Goal: Transaction & Acquisition: Obtain resource

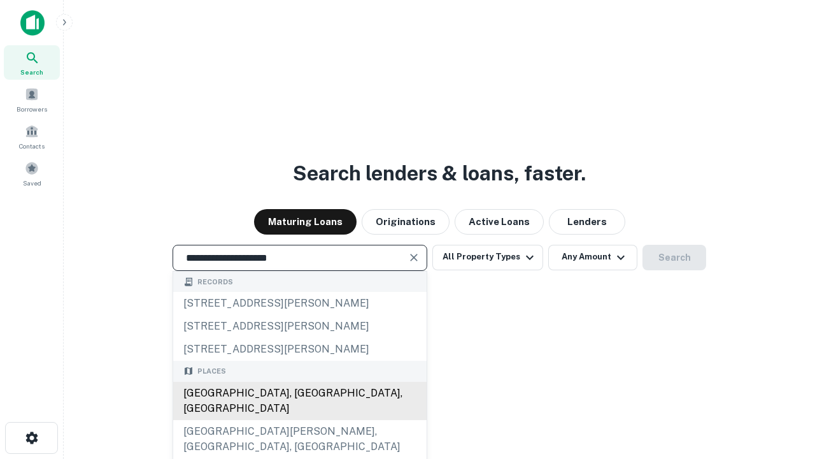
click at [299, 420] on div "[GEOGRAPHIC_DATA], [GEOGRAPHIC_DATA], [GEOGRAPHIC_DATA]" at bounding box center [300, 401] width 254 height 38
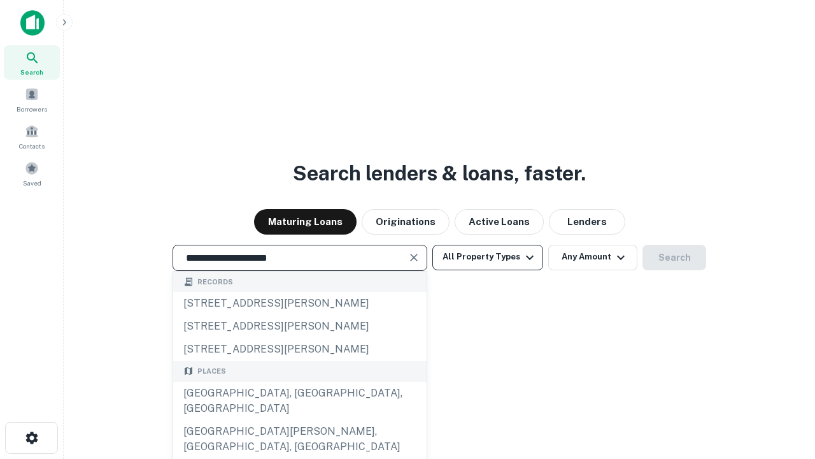
click at [488, 257] on button "All Property Types" at bounding box center [488, 257] width 111 height 25
type input "**********"
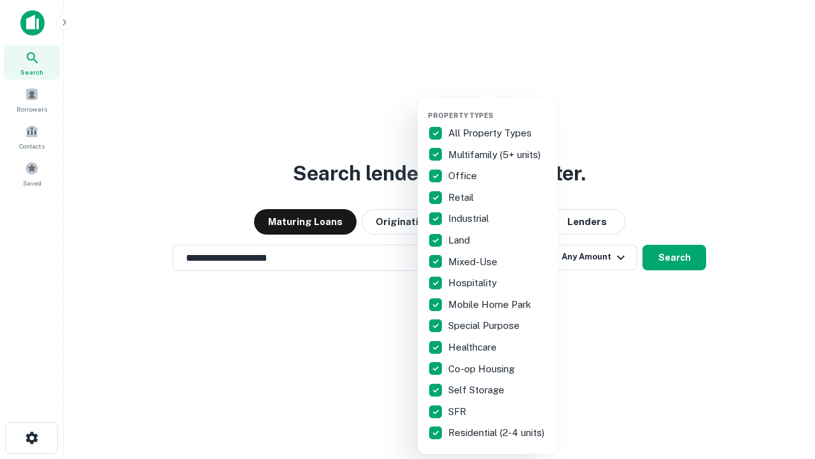
click at [498, 107] on button "button" at bounding box center [498, 107] width 140 height 1
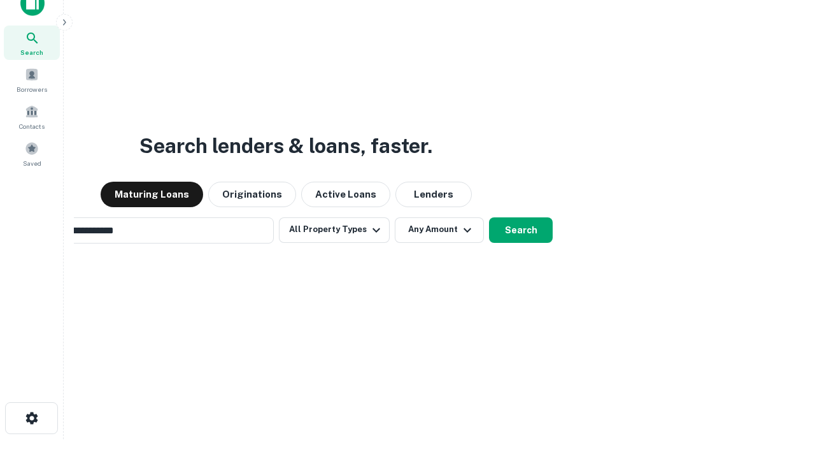
scroll to position [92, 361]
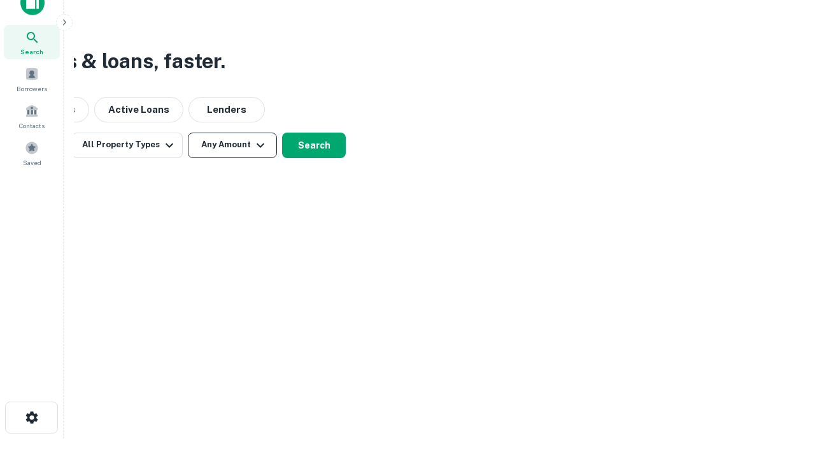
click at [233, 145] on button "Any Amount" at bounding box center [232, 144] width 89 height 25
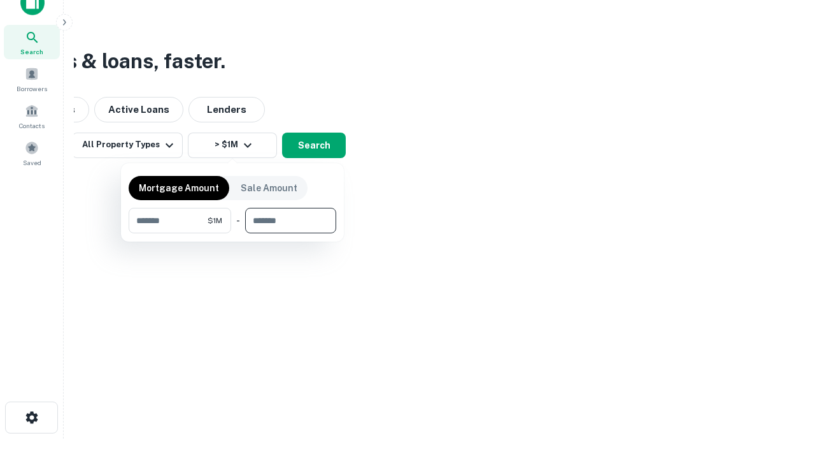
type input "*******"
click at [233, 233] on button "button" at bounding box center [233, 233] width 208 height 1
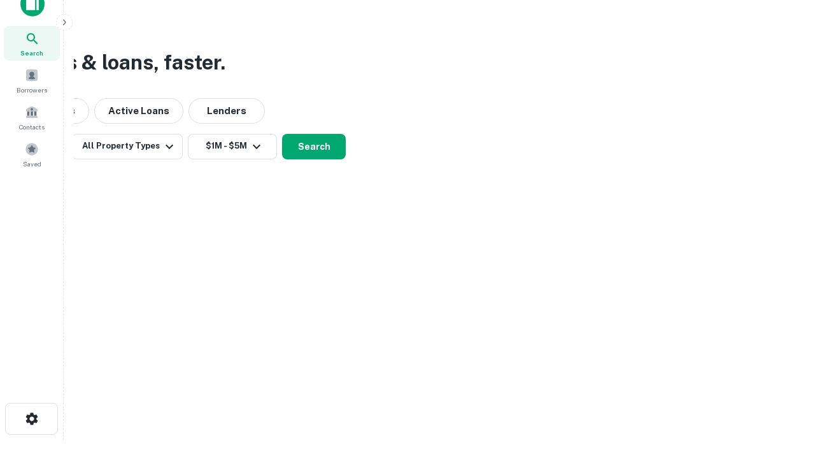
scroll to position [8, 235]
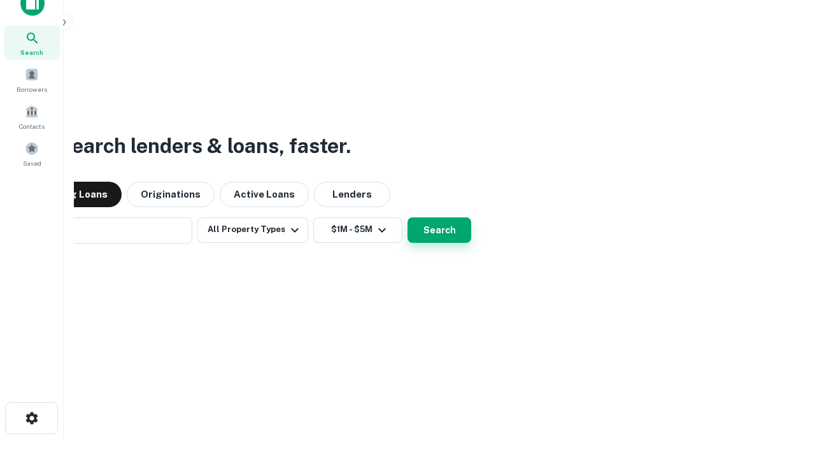
click at [408, 217] on button "Search" at bounding box center [440, 229] width 64 height 25
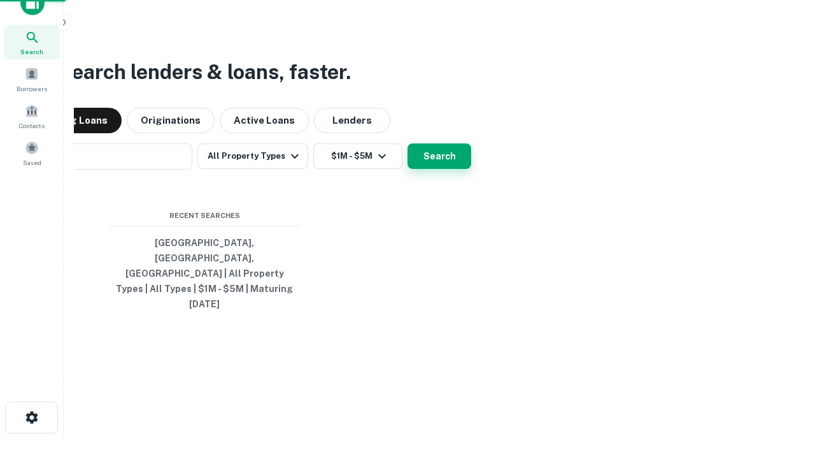
scroll to position [34, 361]
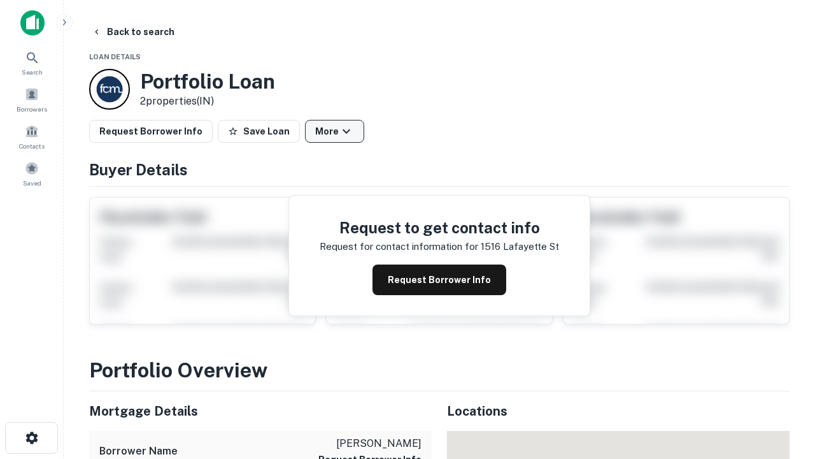
click at [334, 131] on button "More" at bounding box center [334, 131] width 59 height 23
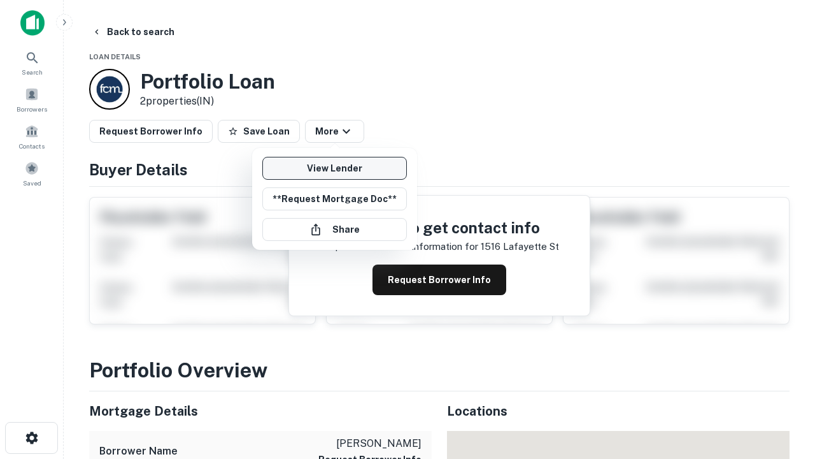
click at [334, 168] on link "View Lender" at bounding box center [334, 168] width 145 height 23
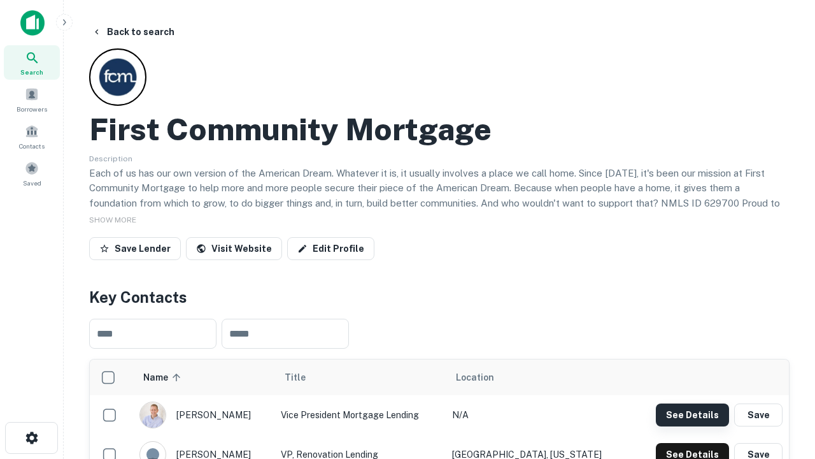
click at [692, 414] on button "See Details" at bounding box center [692, 414] width 73 height 23
click at [31, 438] on icon "button" at bounding box center [31, 437] width 15 height 15
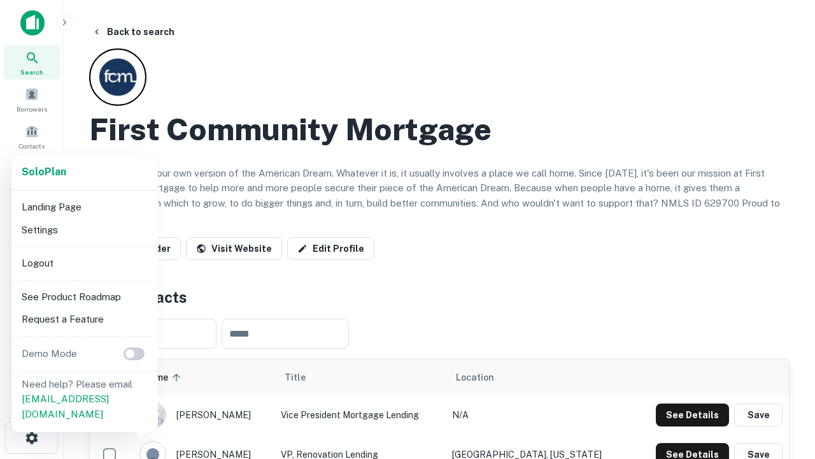
click at [84, 262] on li "Logout" at bounding box center [85, 263] width 136 height 23
